Goal: Information Seeking & Learning: Find specific fact

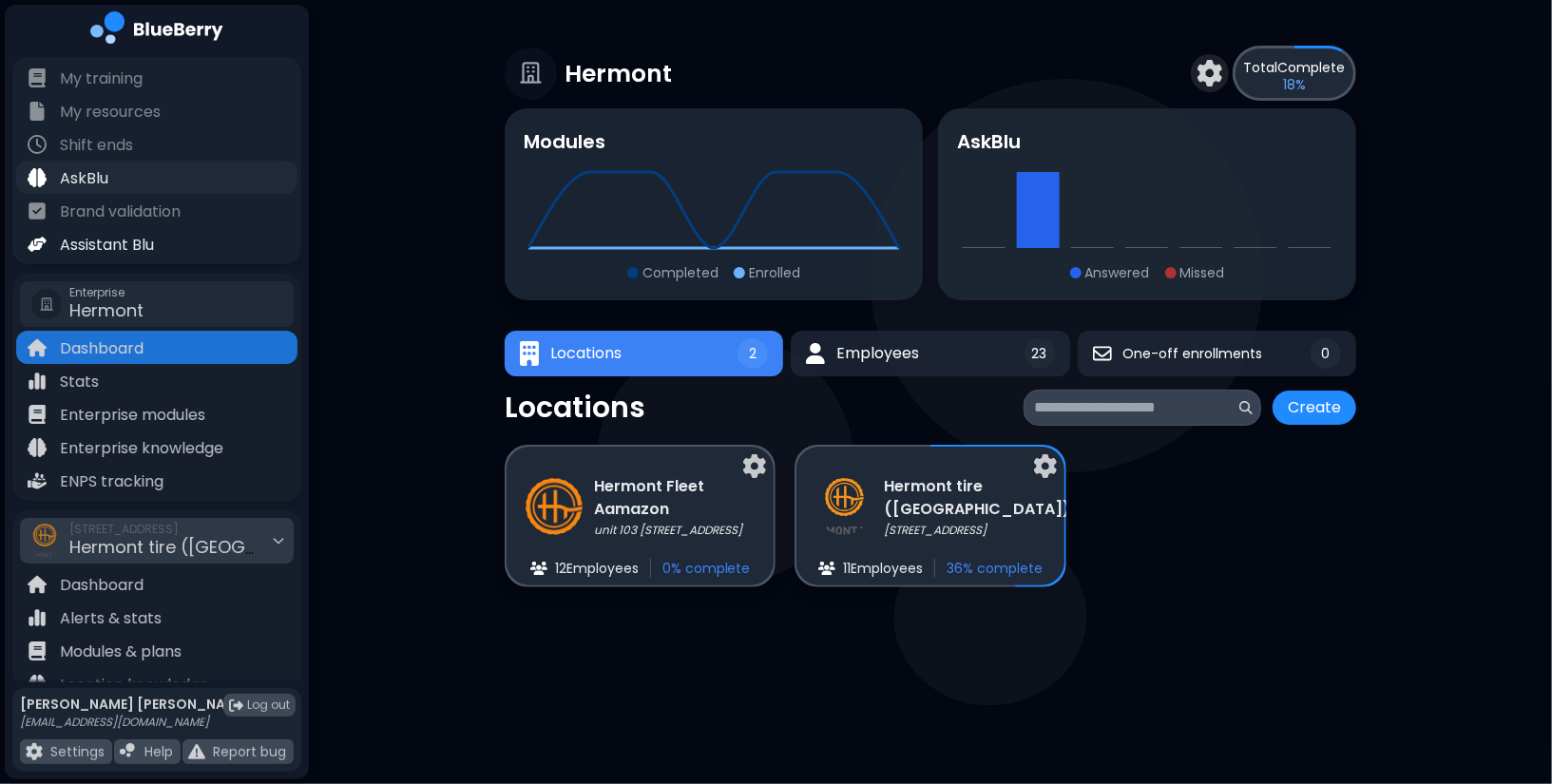
click at [124, 191] on div "AskBlu" at bounding box center [157, 177] width 281 height 34
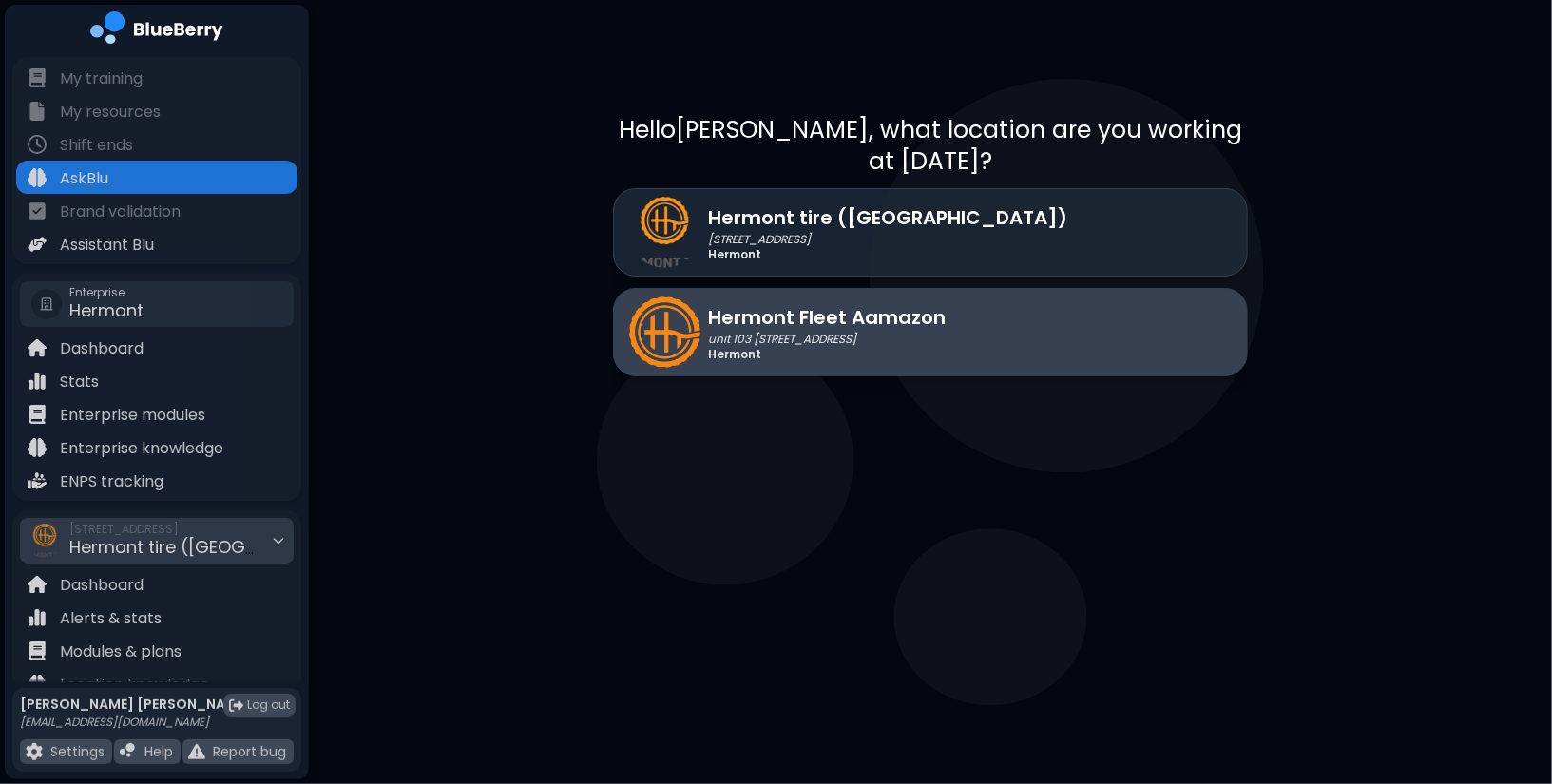
click at [850, 331] on p "unit 103 [STREET_ADDRESS]" at bounding box center [826, 339] width 237 height 15
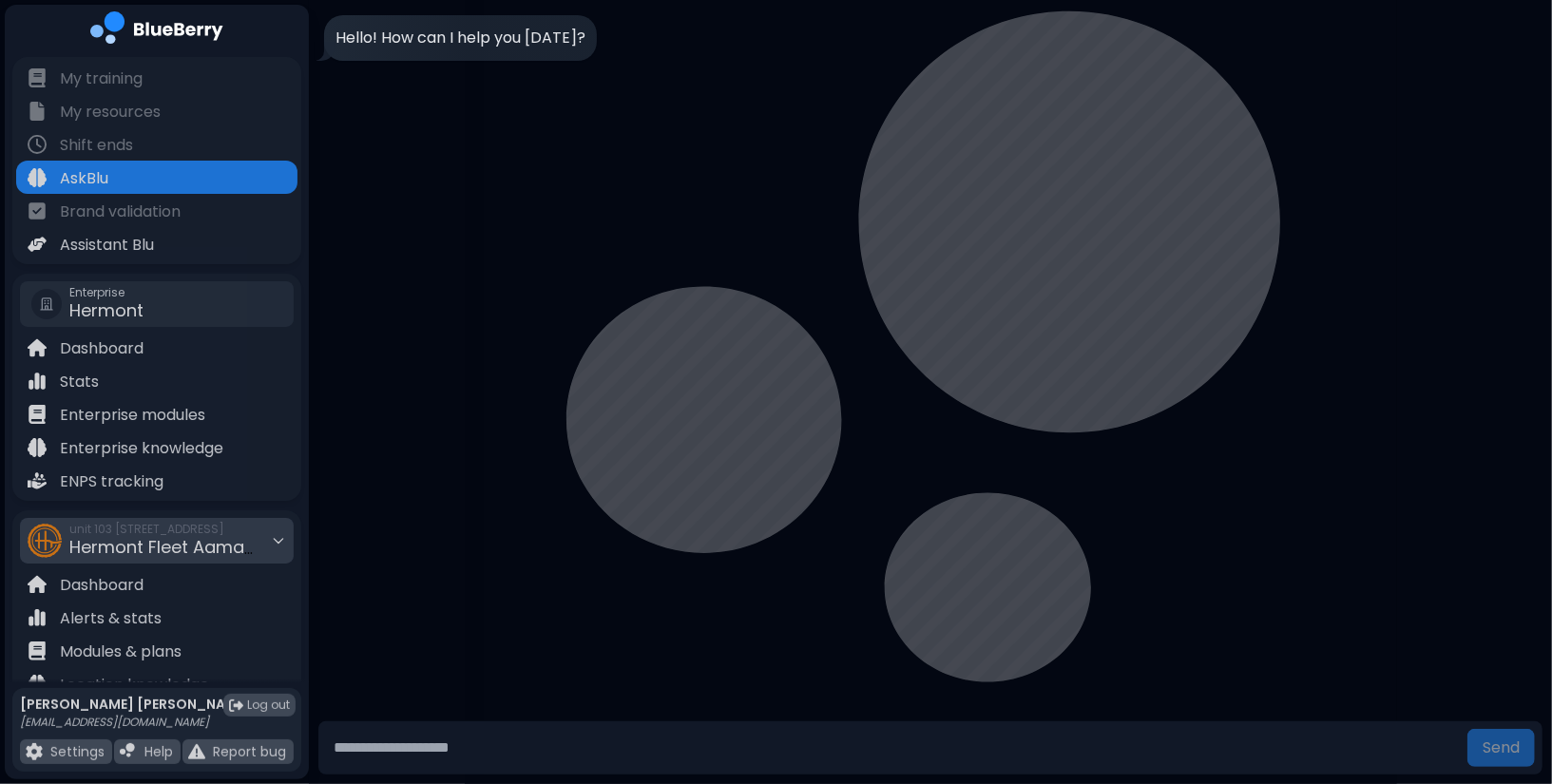
click at [478, 734] on input "text" at bounding box center [892, 748] width 1134 height 38
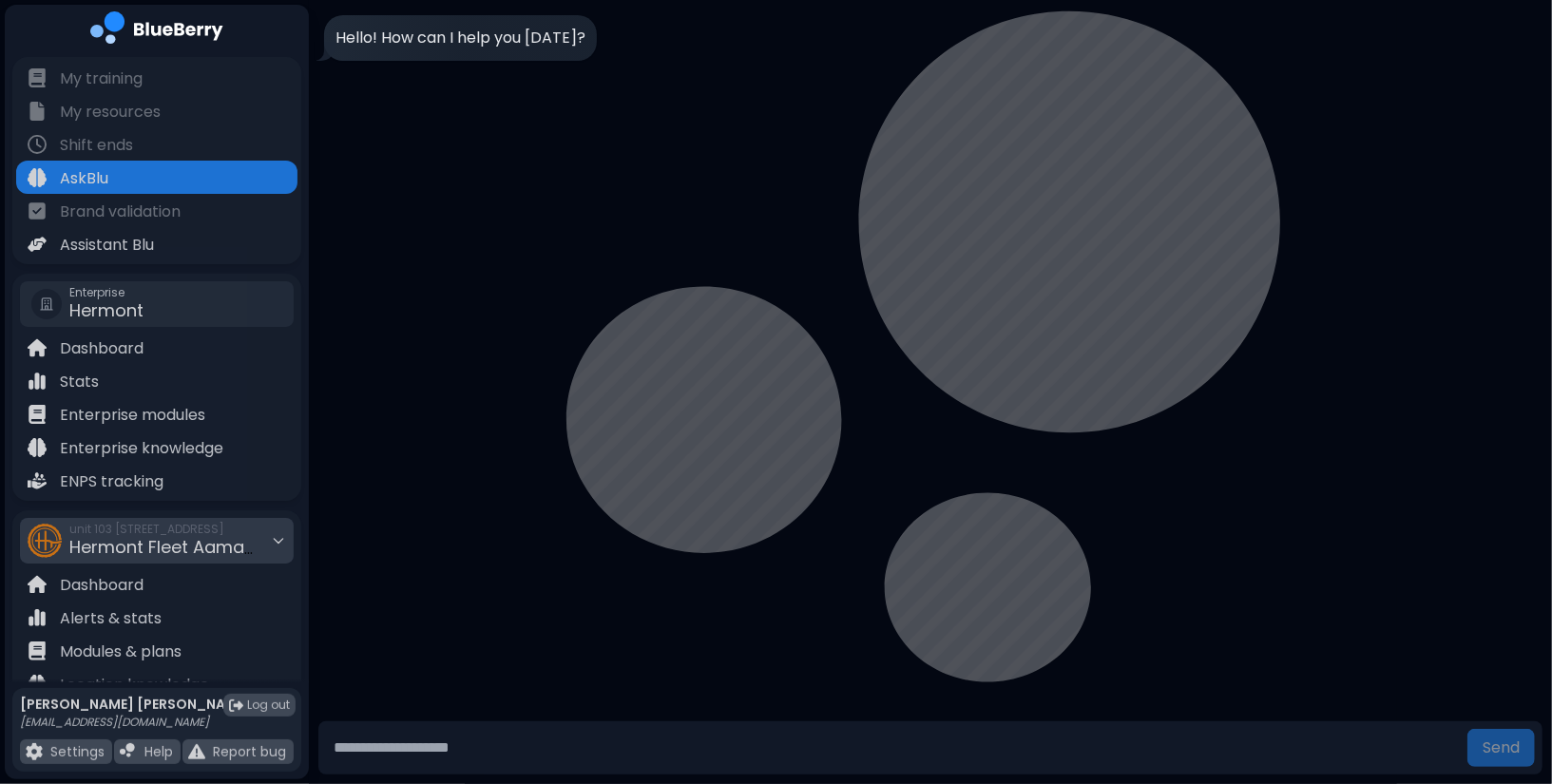
type input "*"
type input "**********"
click at [1467, 728] on button "Send" at bounding box center [1500, 748] width 67 height 38
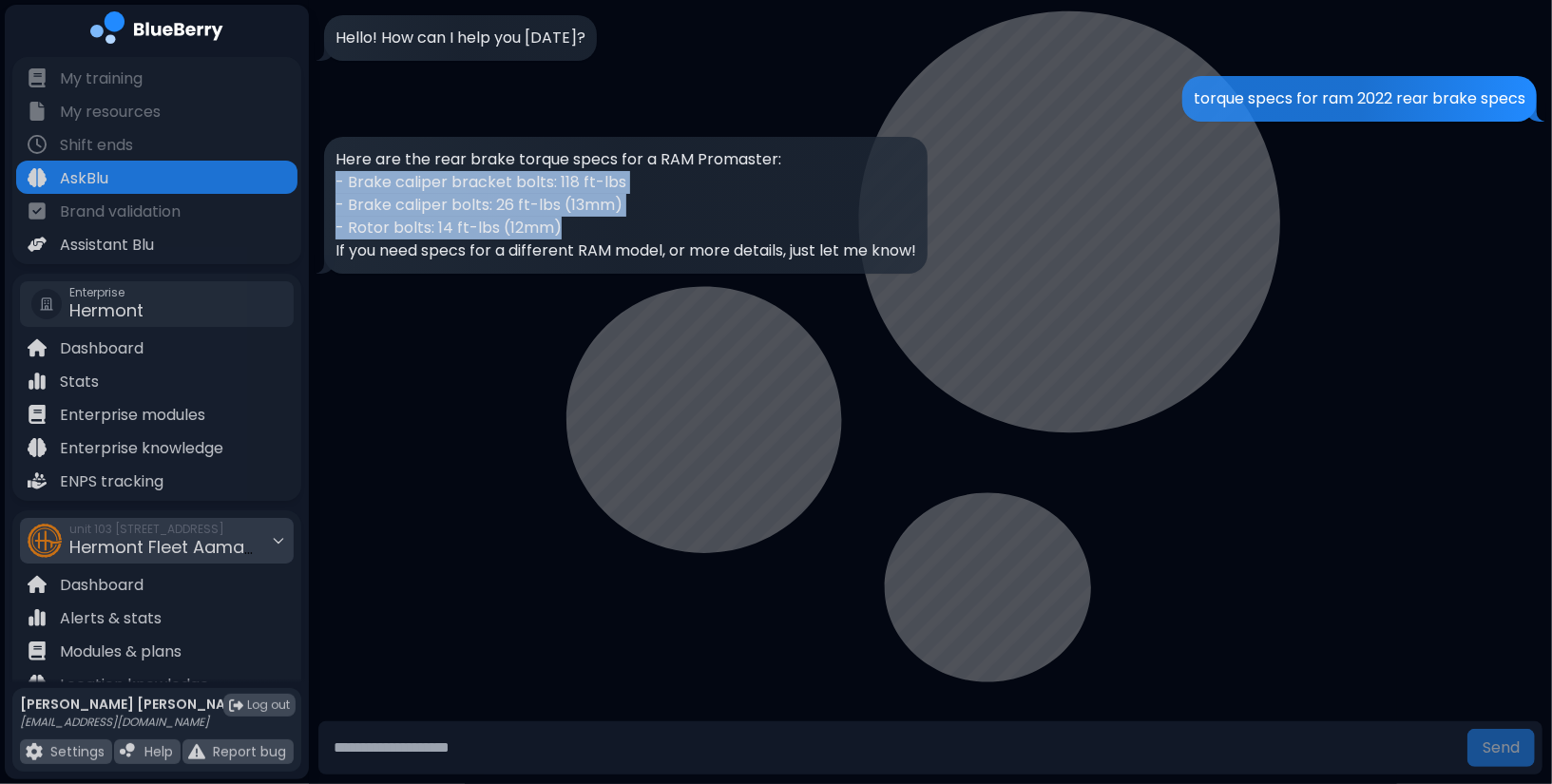
drag, startPoint x: 599, startPoint y: 227, endPoint x: 331, endPoint y: 186, distance: 271.1
click at [331, 186] on div "Here are the rear brake torque specs for a RAM Promaster: - Brake caliper brack…" at bounding box center [625, 205] width 603 height 137
copy div "- Brake caliper bracket bolts: 118 ft-lbs - Brake caliper bolts: 26 ft-lbs (13m…"
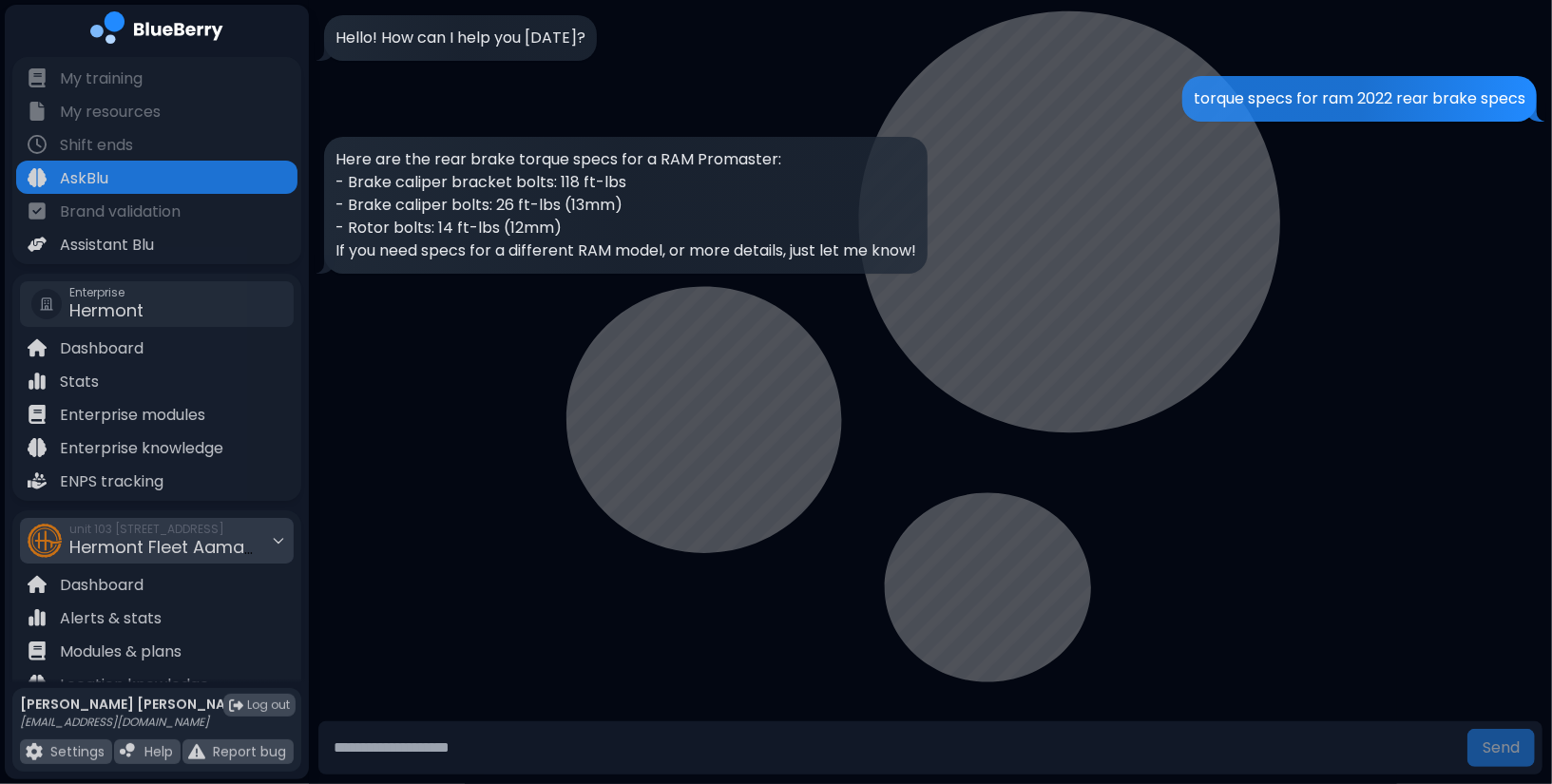
click at [672, 269] on div "Here are the rear brake torque specs for a RAM Promaster: - Brake caliper brack…" at bounding box center [625, 205] width 603 height 137
